Goal: Navigation & Orientation: Find specific page/section

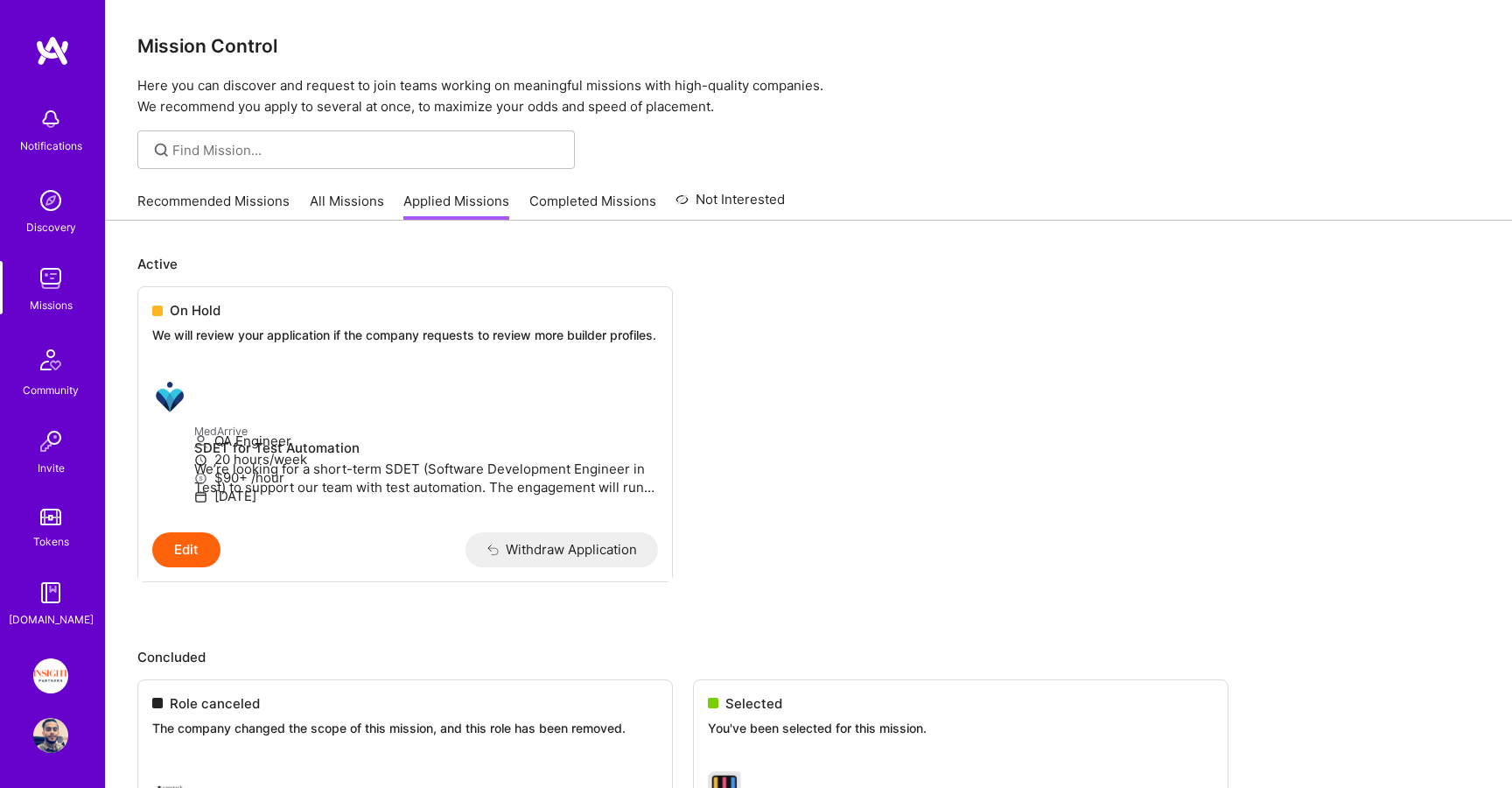
click at [550, 202] on link "Completed Missions" at bounding box center [593, 207] width 127 height 29
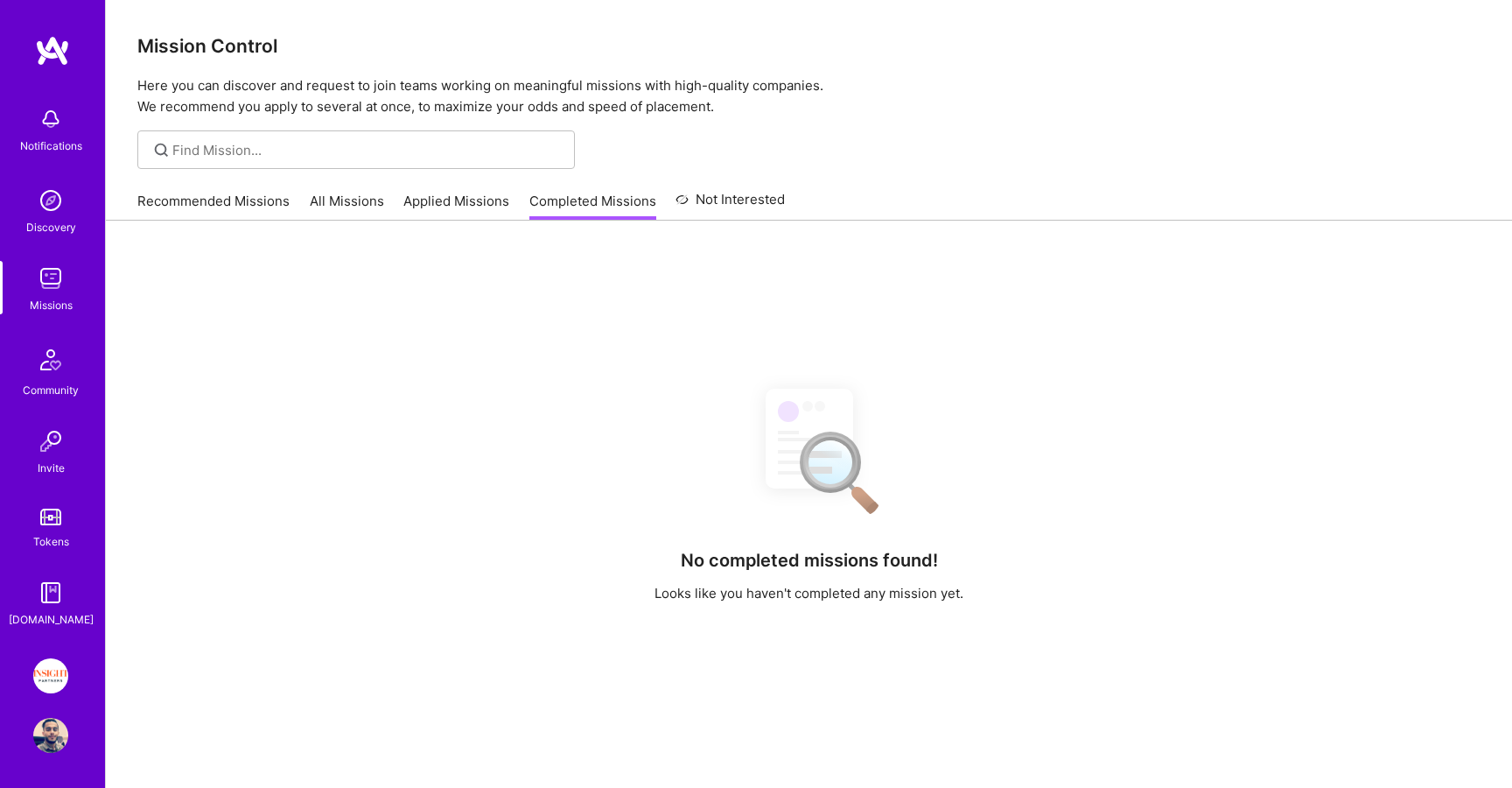
click at [412, 195] on link "Applied Missions" at bounding box center [456, 207] width 106 height 29
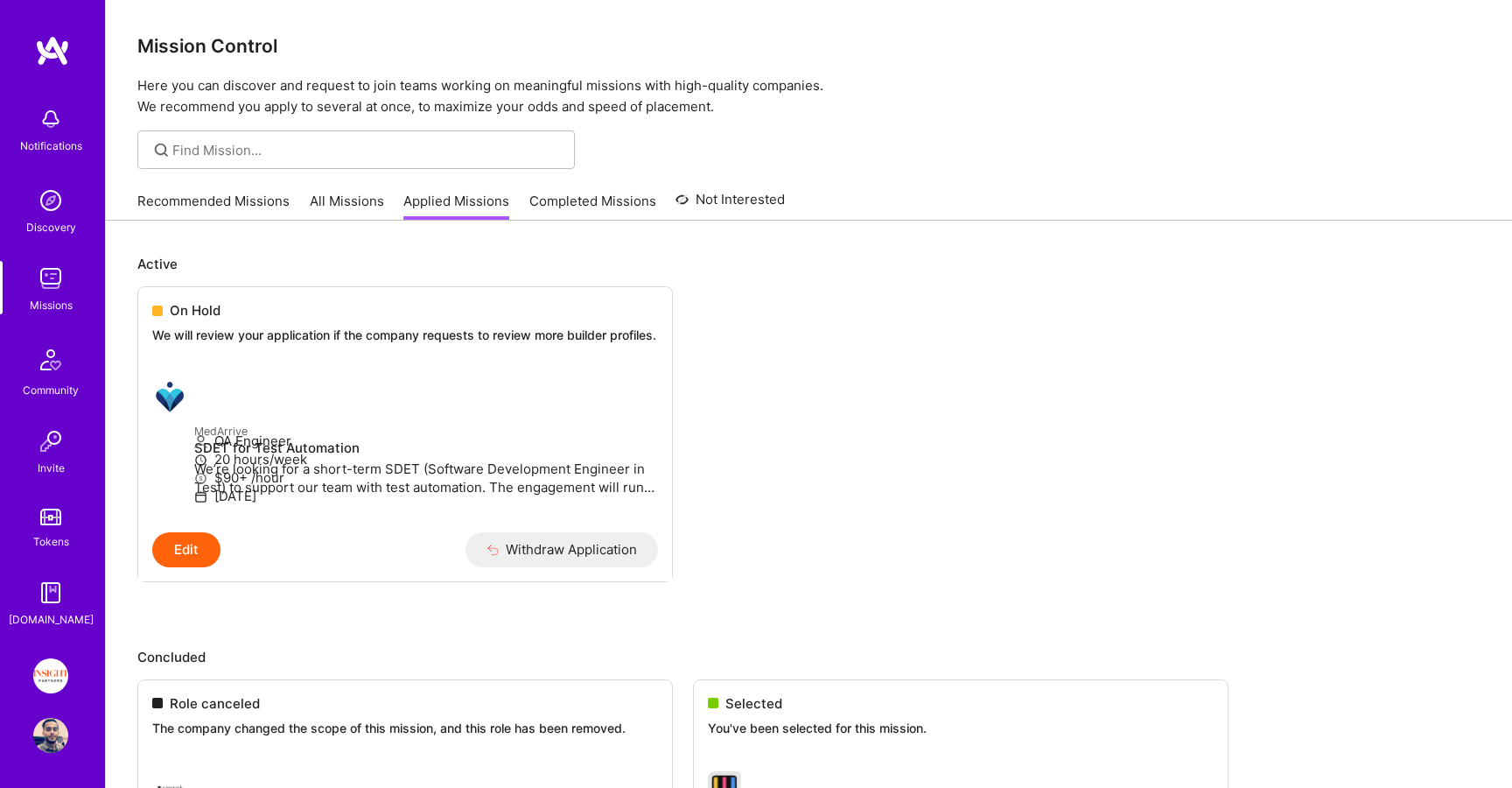
click at [459, 214] on link "Applied Missions" at bounding box center [456, 207] width 106 height 29
click at [345, 198] on link "All Missions" at bounding box center [347, 207] width 74 height 29
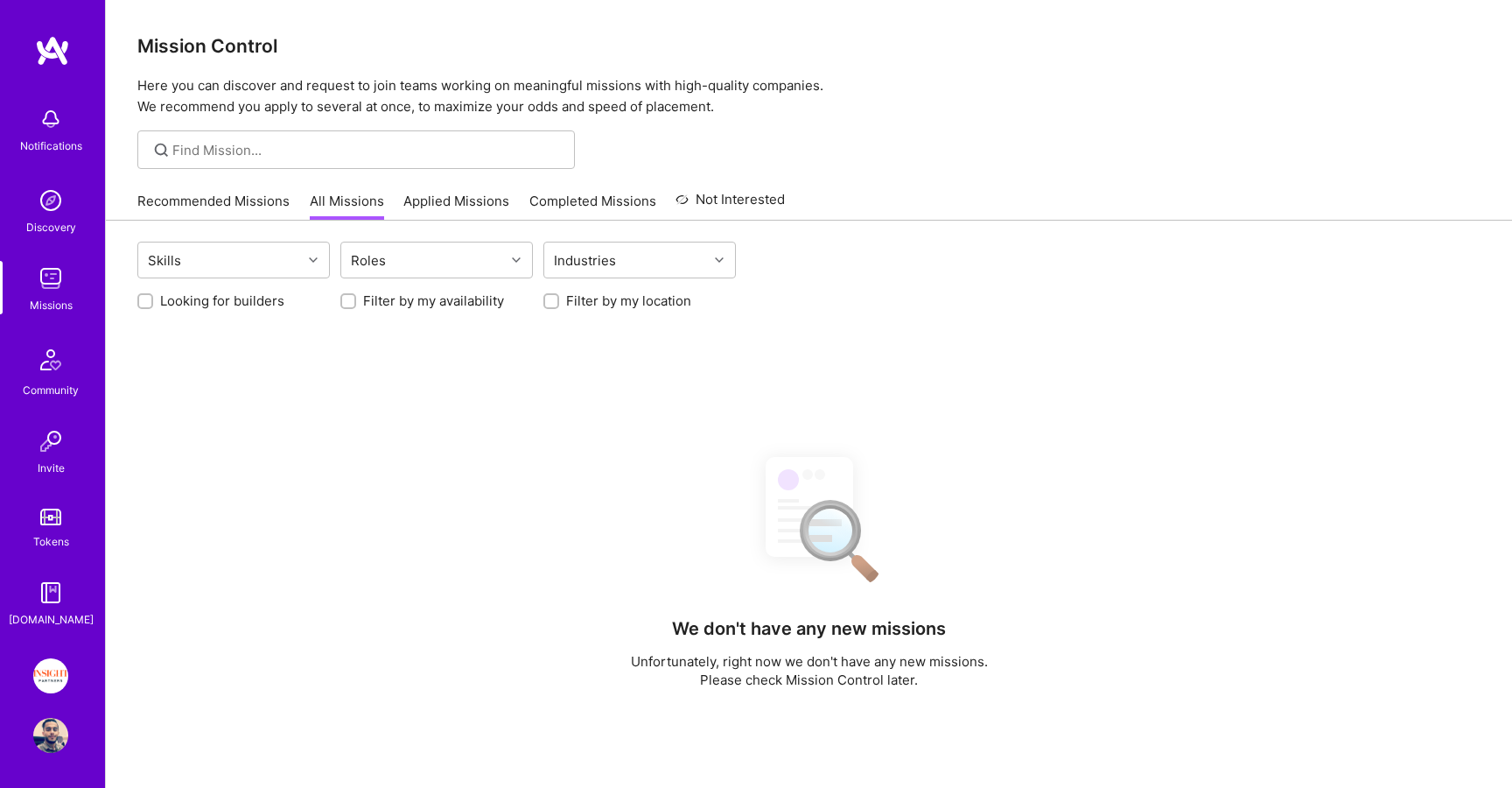
click at [596, 210] on link "Completed Missions" at bounding box center [593, 207] width 127 height 29
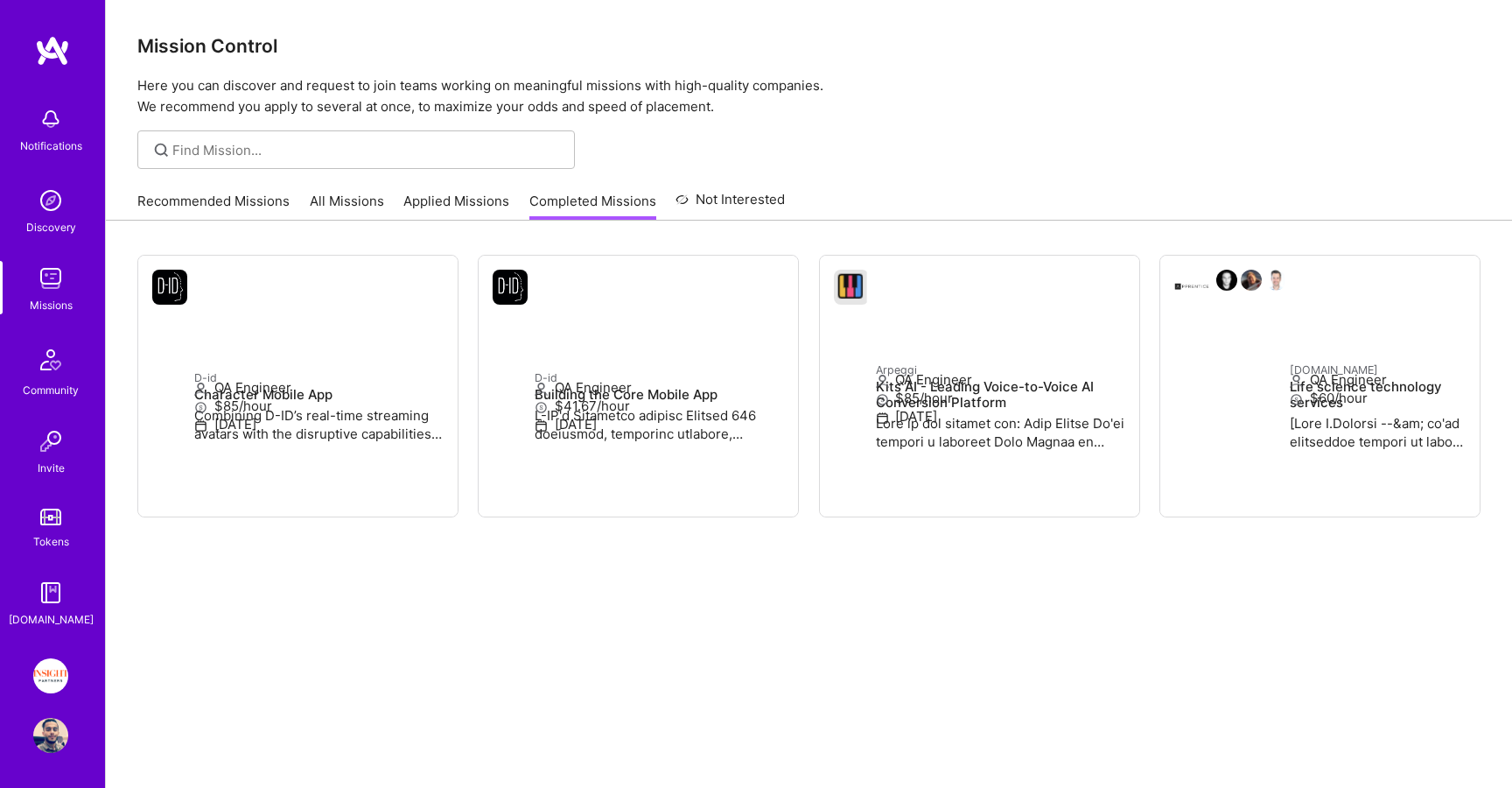
click at [462, 194] on link "Applied Missions" at bounding box center [456, 207] width 106 height 29
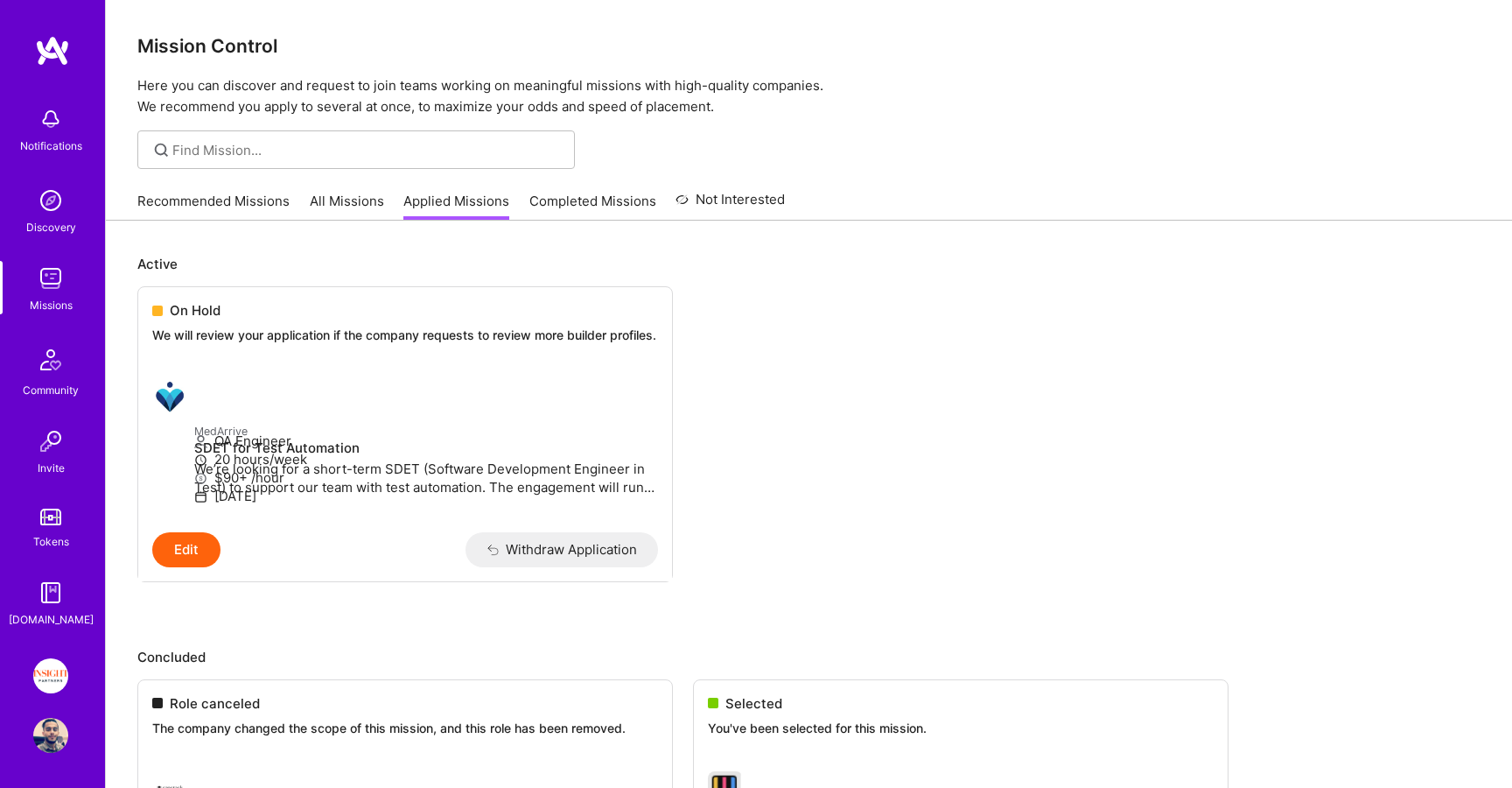
click at [206, 201] on link "Recommended Missions" at bounding box center [214, 207] width 152 height 29
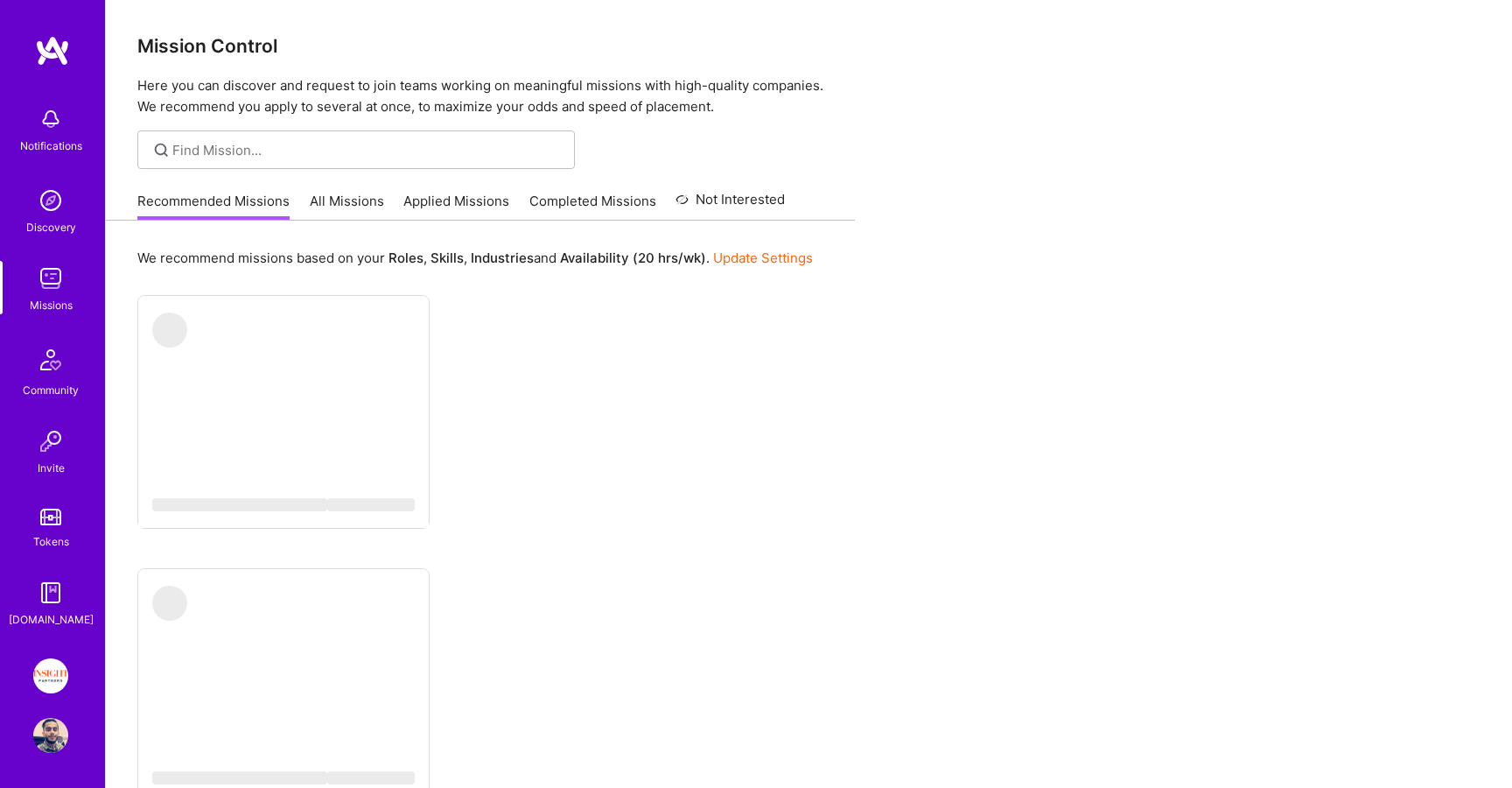
click at [48, 676] on img at bounding box center [51, 676] width 35 height 35
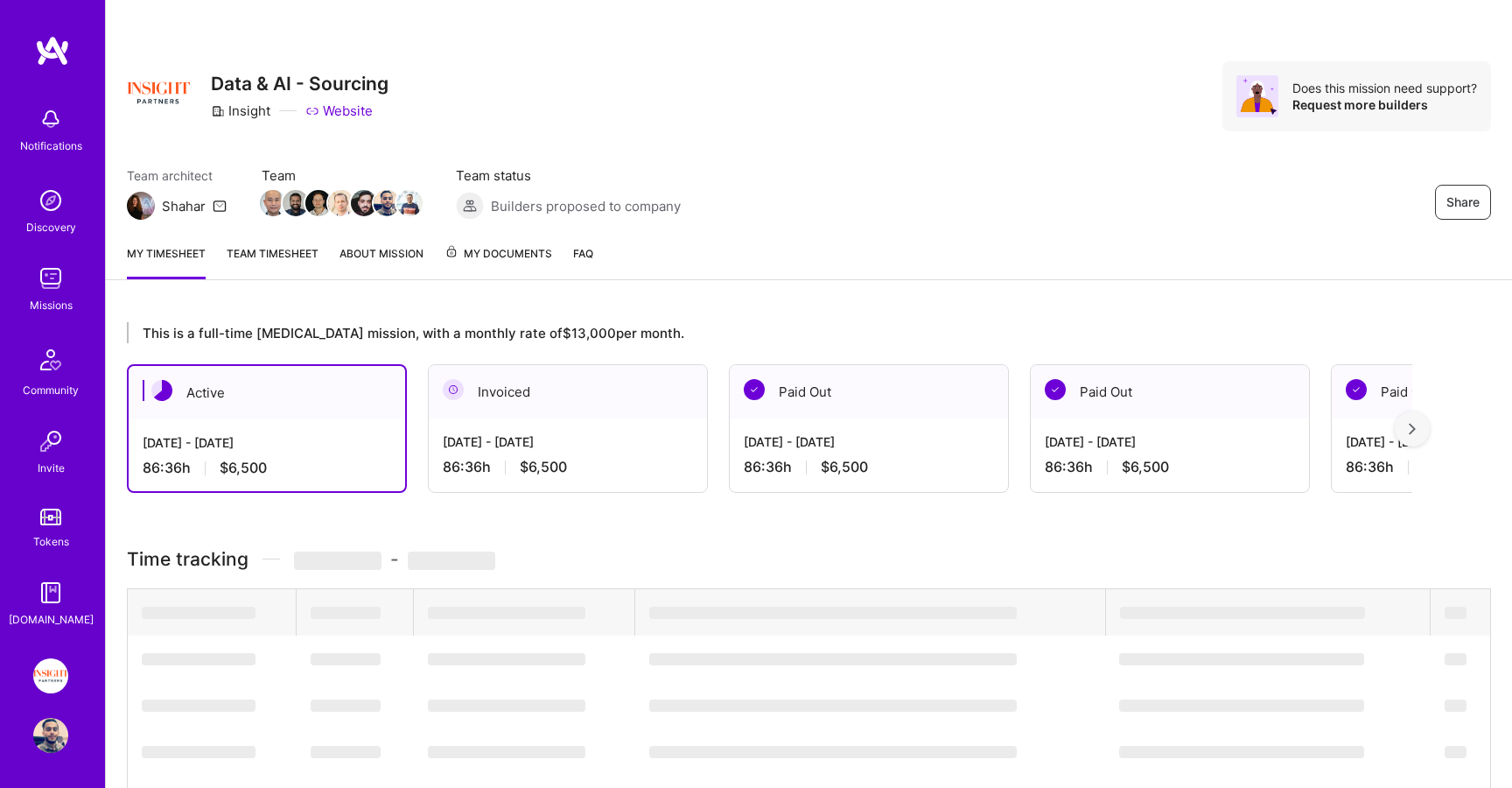
click at [510, 248] on span "My Documents" at bounding box center [498, 254] width 108 height 19
